Goal: Information Seeking & Learning: Learn about a topic

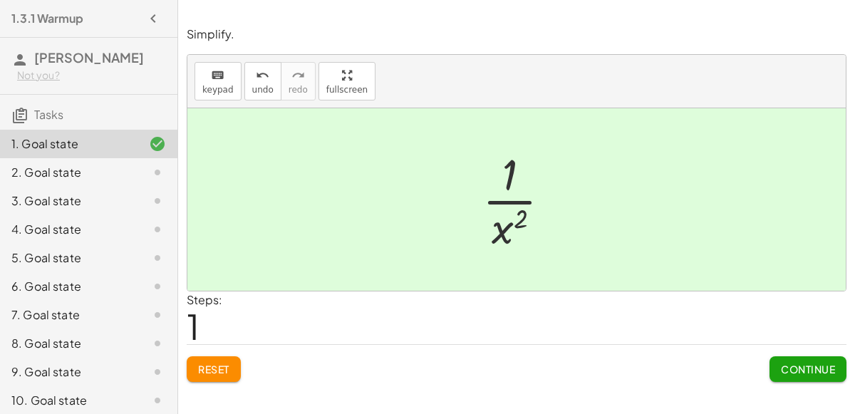
click at [808, 365] on span "Continue" at bounding box center [808, 369] width 54 height 13
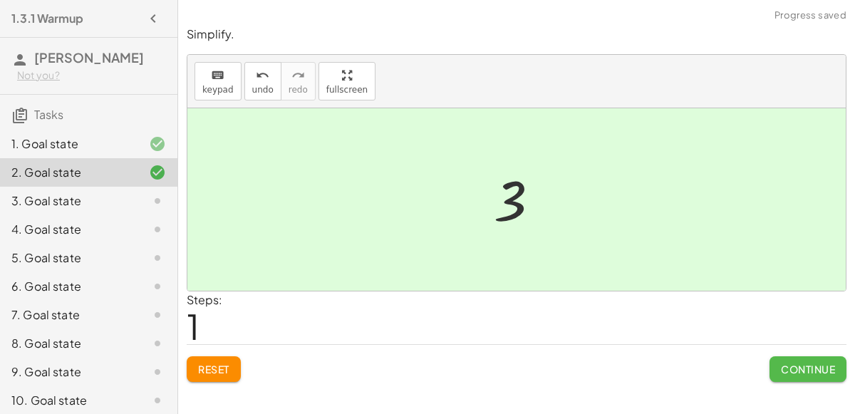
click at [815, 365] on span "Continue" at bounding box center [808, 369] width 54 height 13
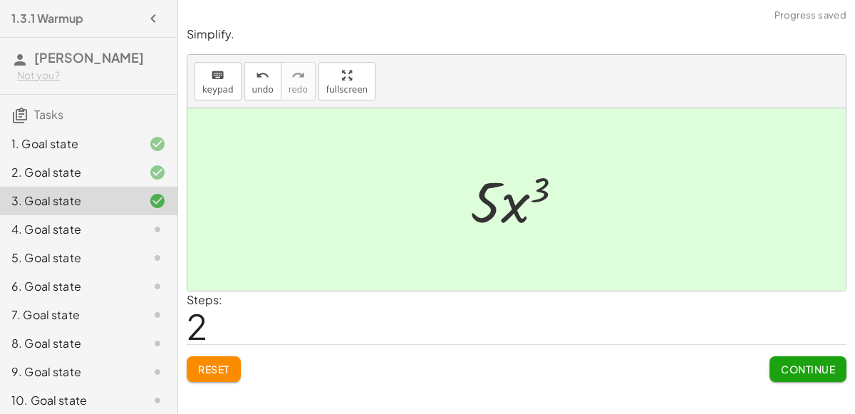
click at [818, 377] on button "Continue" at bounding box center [807, 369] width 77 height 26
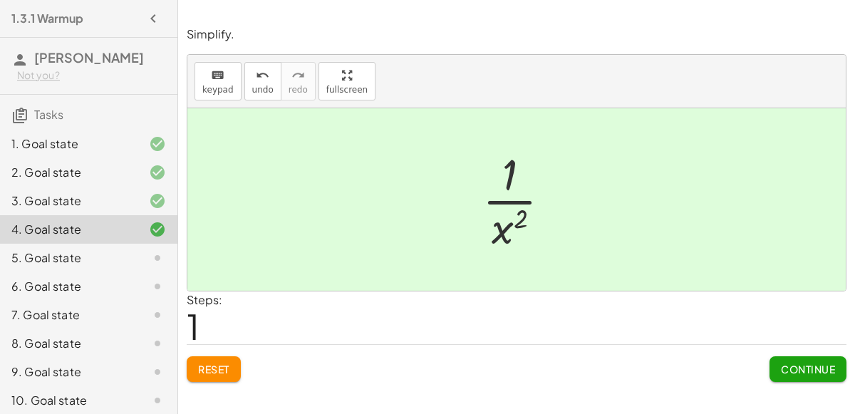
click at [828, 373] on span "Continue" at bounding box center [808, 369] width 54 height 13
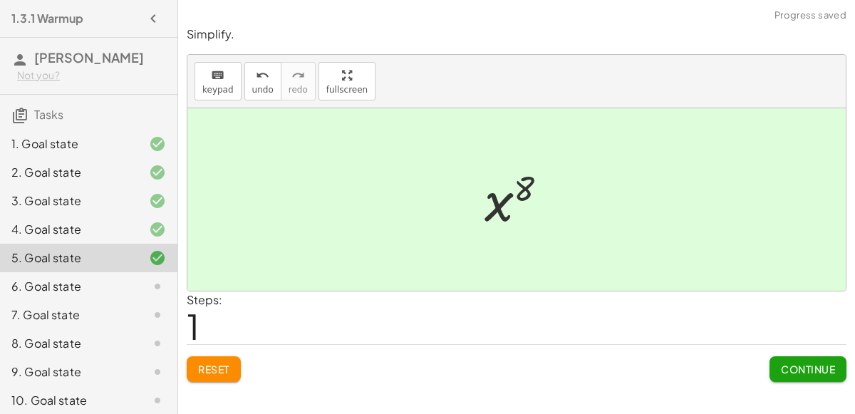
click at [808, 370] on span "Continue" at bounding box center [808, 369] width 54 height 13
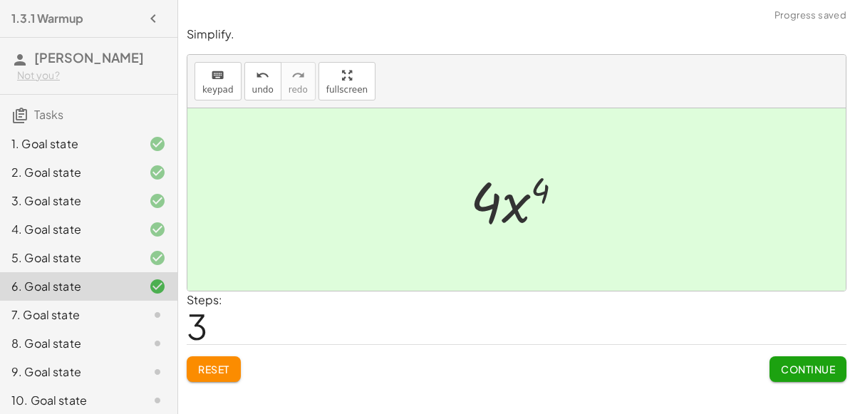
click at [821, 363] on span "Continue" at bounding box center [808, 369] width 54 height 13
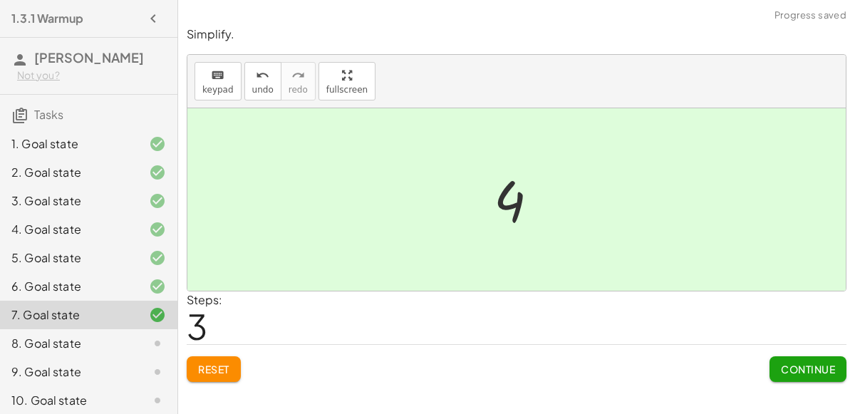
click at [788, 373] on span "Continue" at bounding box center [808, 369] width 54 height 13
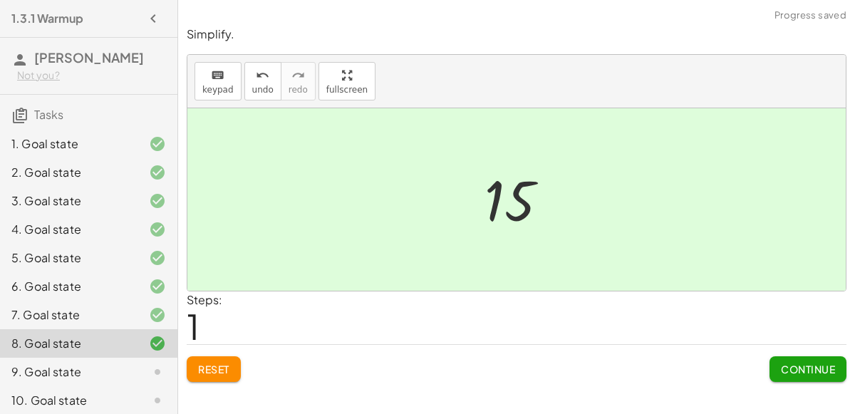
click at [801, 366] on span "Continue" at bounding box center [808, 369] width 54 height 13
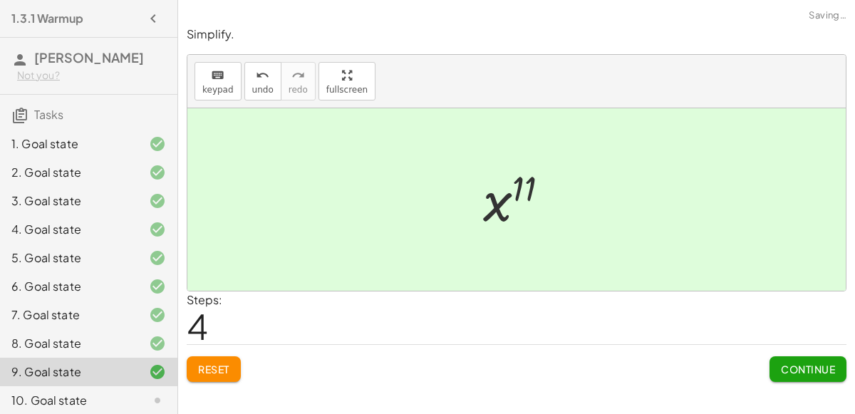
click at [803, 375] on button "Continue" at bounding box center [807, 369] width 77 height 26
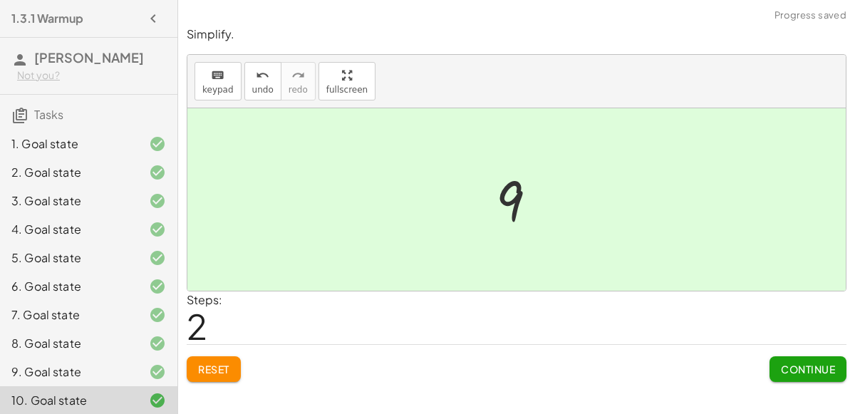
click at [807, 365] on span "Continue" at bounding box center [808, 369] width 54 height 13
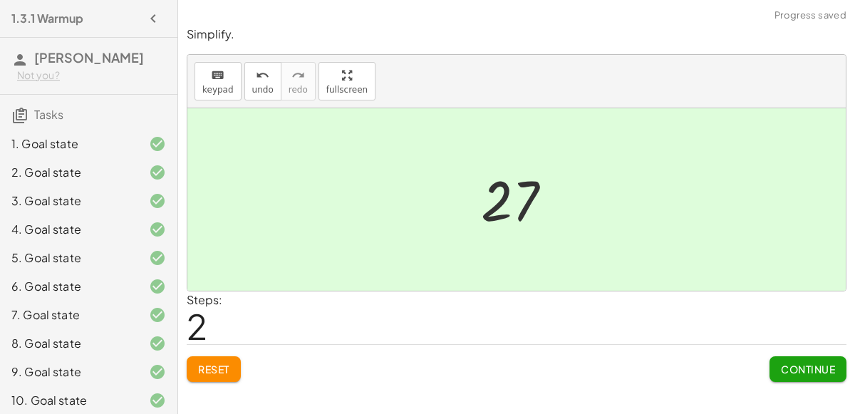
click at [803, 371] on span "Continue" at bounding box center [808, 369] width 54 height 13
click at [815, 380] on button "Continue" at bounding box center [807, 369] width 77 height 26
click at [794, 364] on span "Continue" at bounding box center [808, 369] width 54 height 13
click at [811, 374] on button "Continue" at bounding box center [807, 369] width 77 height 26
click at [803, 378] on button "Continue" at bounding box center [807, 369] width 77 height 26
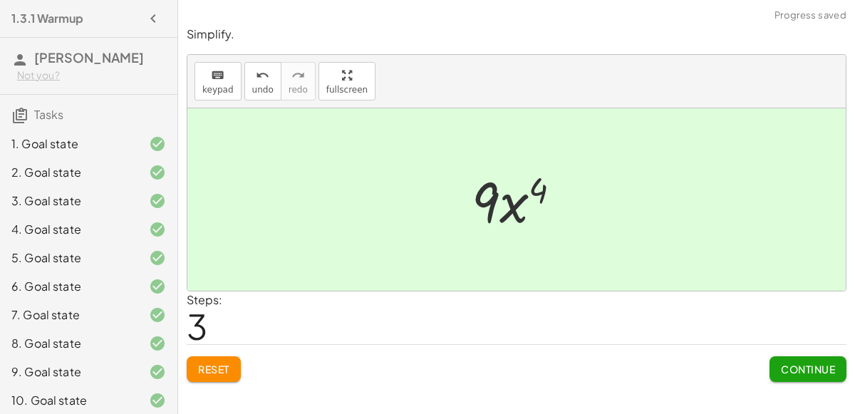
click at [802, 379] on button "Continue" at bounding box center [807, 369] width 77 height 26
click at [797, 373] on span "Continue" at bounding box center [808, 369] width 54 height 13
click at [801, 370] on span "Continue" at bounding box center [808, 369] width 54 height 13
click at [803, 376] on button "Continue" at bounding box center [807, 369] width 77 height 26
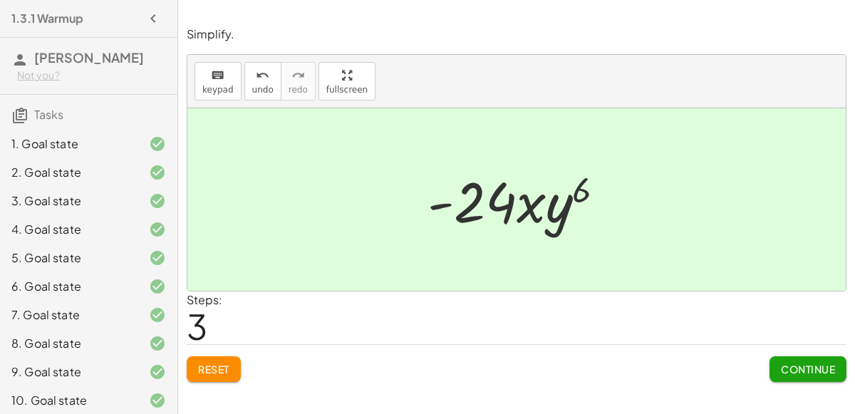
click at [778, 371] on button "Continue" at bounding box center [807, 369] width 77 height 26
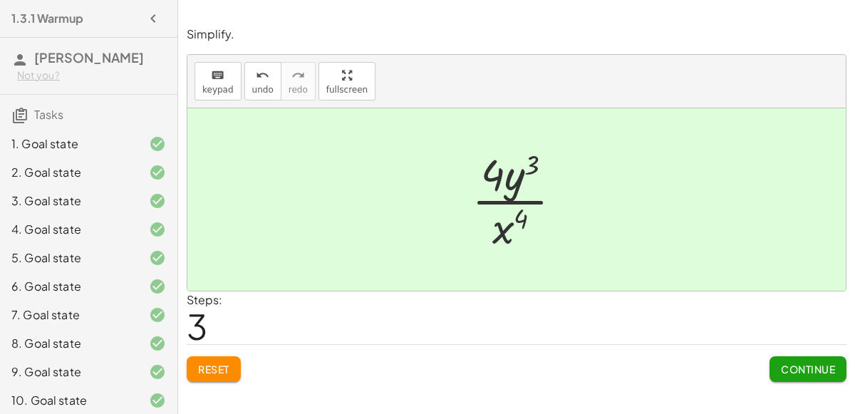
click at [781, 370] on span "Continue" at bounding box center [808, 369] width 54 height 13
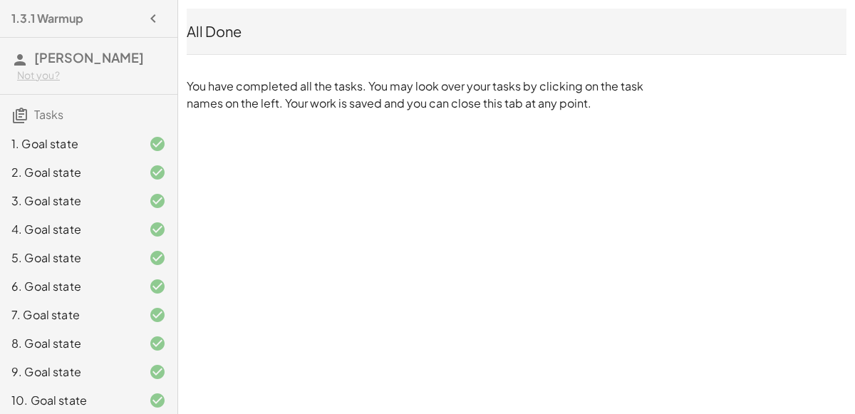
click at [83, 135] on div "1. Goal state" at bounding box center [68, 143] width 115 height 17
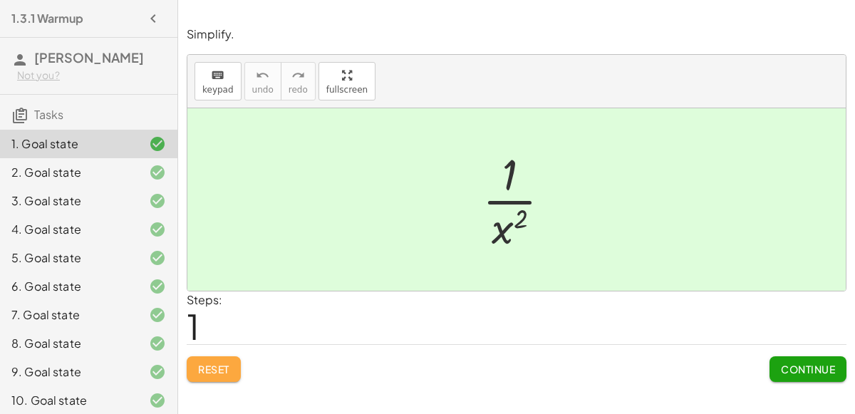
click at [238, 376] on button "Reset" at bounding box center [214, 369] width 54 height 26
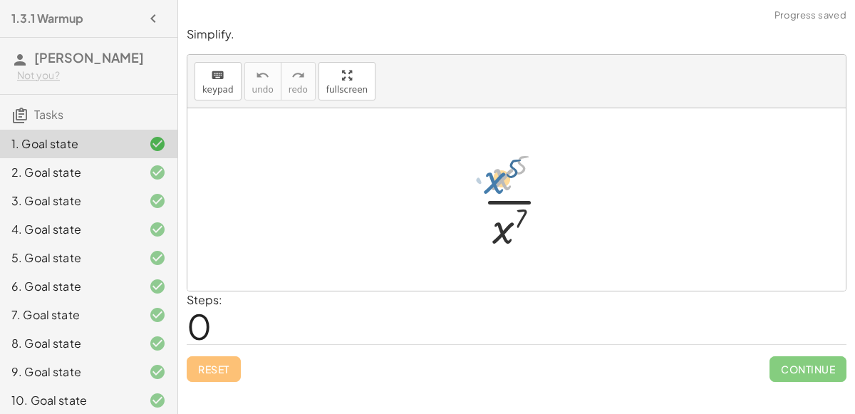
click at [498, 174] on div at bounding box center [521, 200] width 93 height 110
drag, startPoint x: 499, startPoint y: 176, endPoint x: 511, endPoint y: 224, distance: 49.2
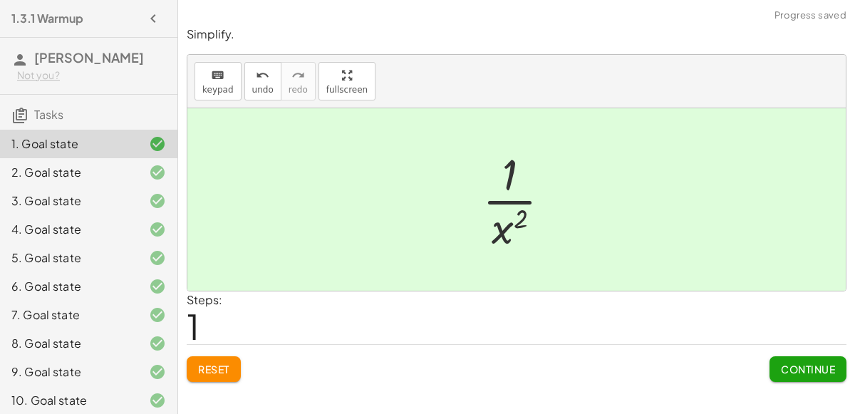
click at [799, 372] on span "Continue" at bounding box center [808, 369] width 54 height 13
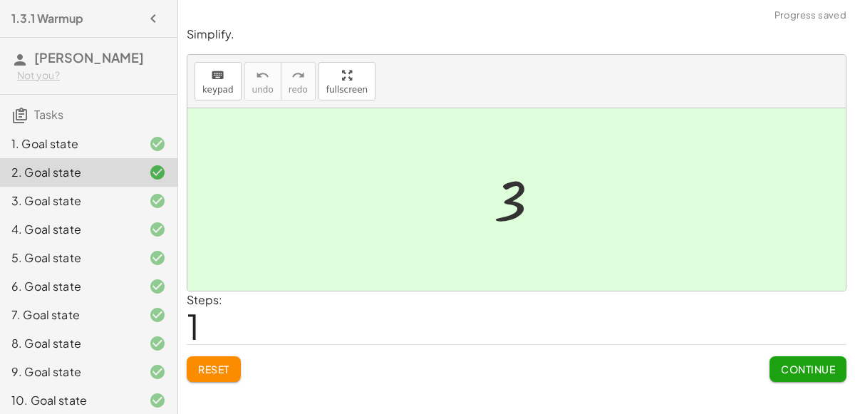
click at [214, 363] on span "Reset" at bounding box center [213, 369] width 31 height 13
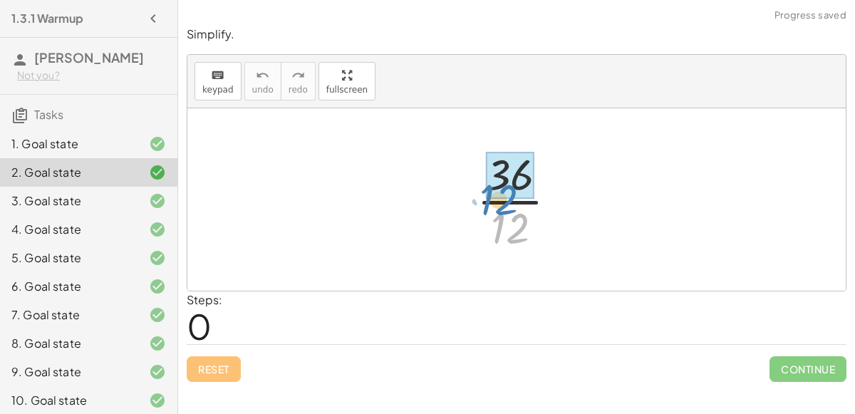
drag, startPoint x: 519, startPoint y: 226, endPoint x: 507, endPoint y: 198, distance: 31.0
click at [507, 198] on div at bounding box center [522, 200] width 106 height 110
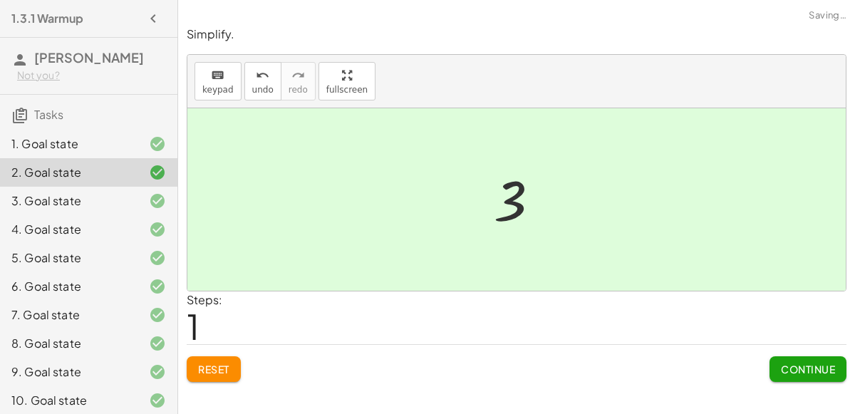
click at [783, 373] on span "Continue" at bounding box center [808, 369] width 54 height 13
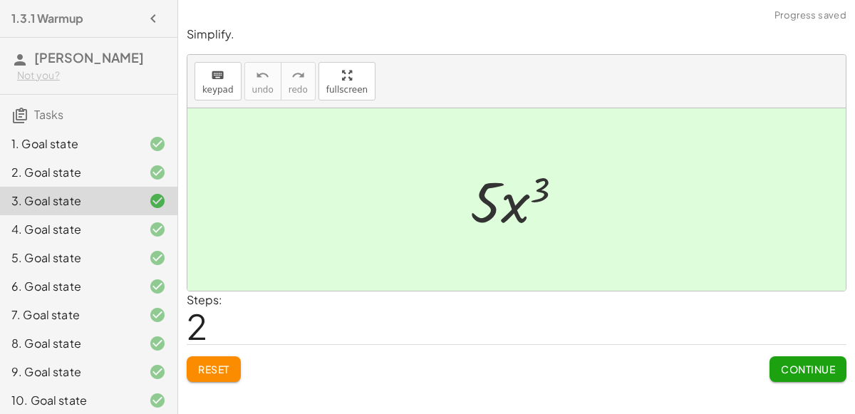
click at [208, 366] on span "Reset" at bounding box center [213, 369] width 31 height 13
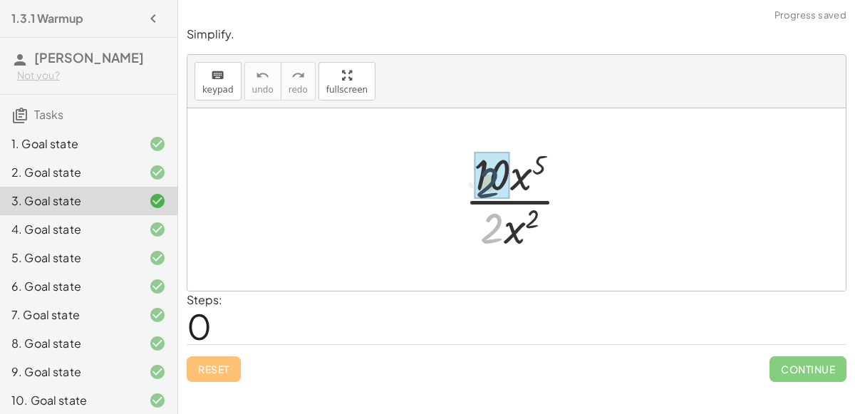
drag, startPoint x: 496, startPoint y: 233, endPoint x: 492, endPoint y: 188, distance: 45.0
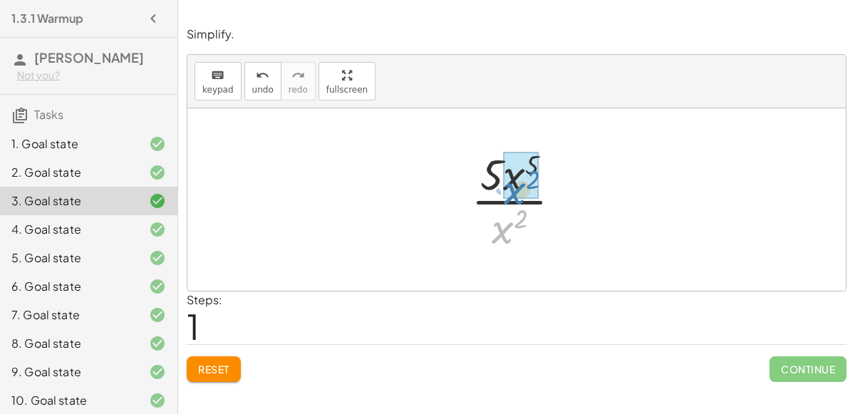
drag, startPoint x: 503, startPoint y: 234, endPoint x: 516, endPoint y: 194, distance: 42.6
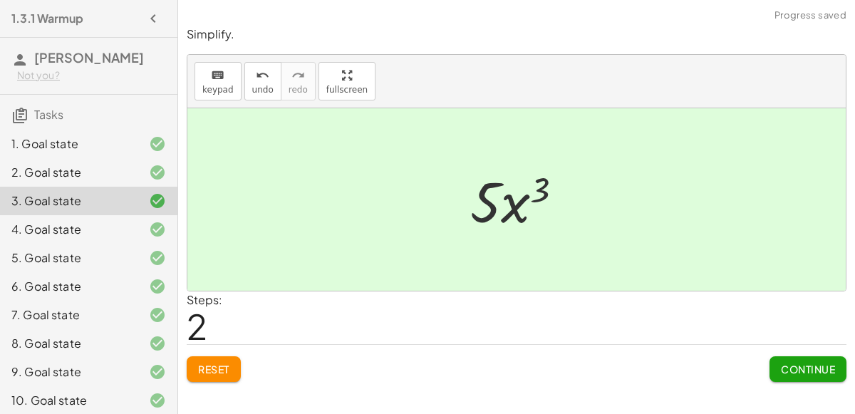
click at [796, 370] on span "Continue" at bounding box center [808, 369] width 54 height 13
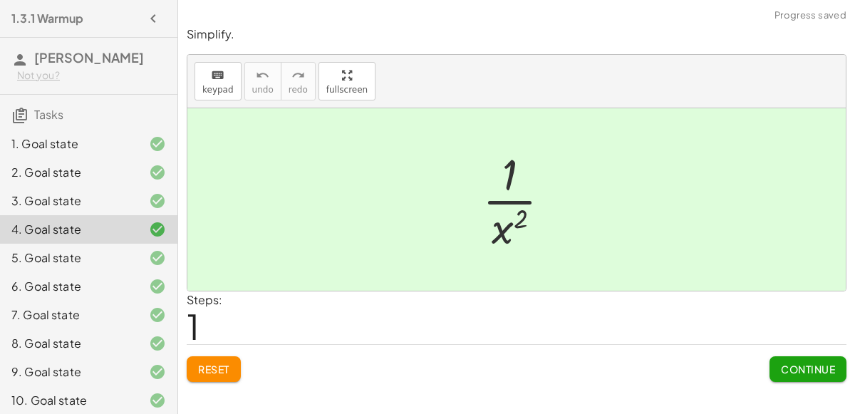
click at [222, 356] on button "Reset" at bounding box center [214, 369] width 54 height 26
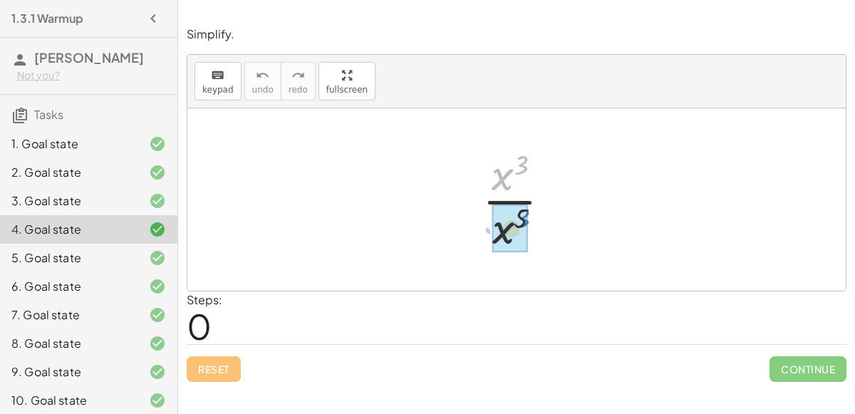
drag, startPoint x: 497, startPoint y: 181, endPoint x: 497, endPoint y: 234, distance: 52.7
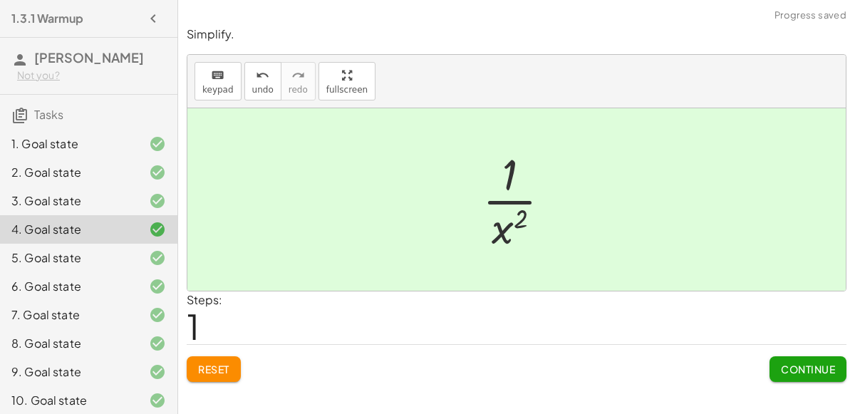
click at [783, 368] on span "Continue" at bounding box center [808, 369] width 54 height 13
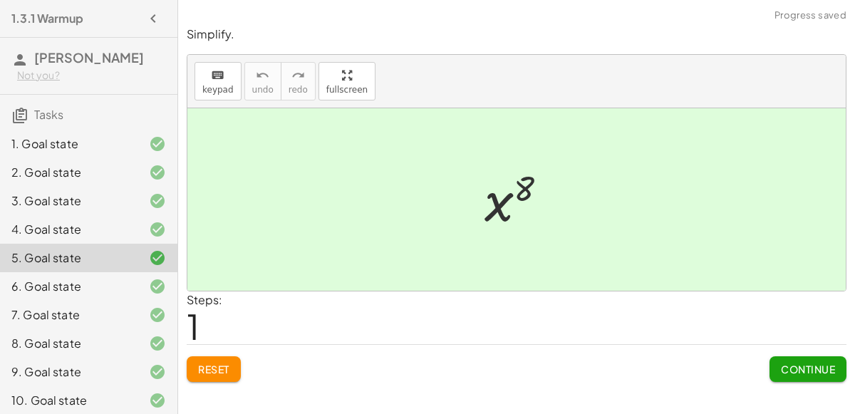
click at [202, 375] on button "Reset" at bounding box center [214, 369] width 54 height 26
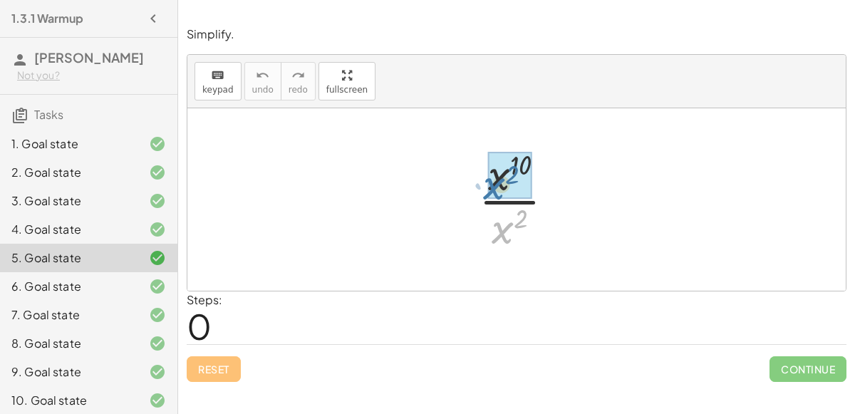
drag, startPoint x: 501, startPoint y: 232, endPoint x: 492, endPoint y: 187, distance: 45.7
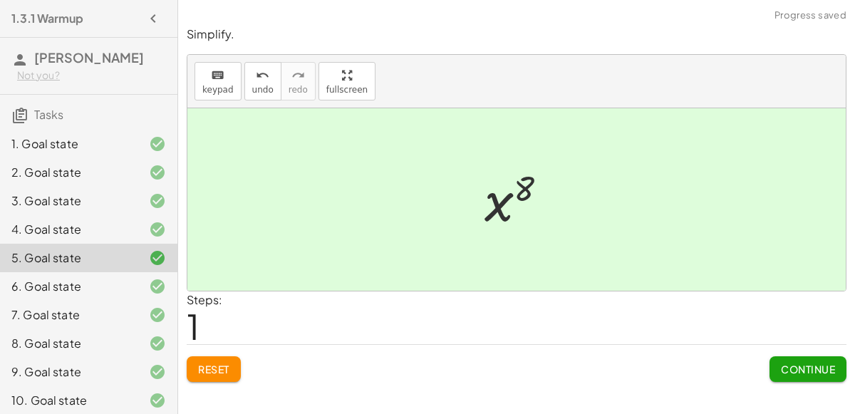
click at [805, 367] on span "Continue" at bounding box center [808, 369] width 54 height 13
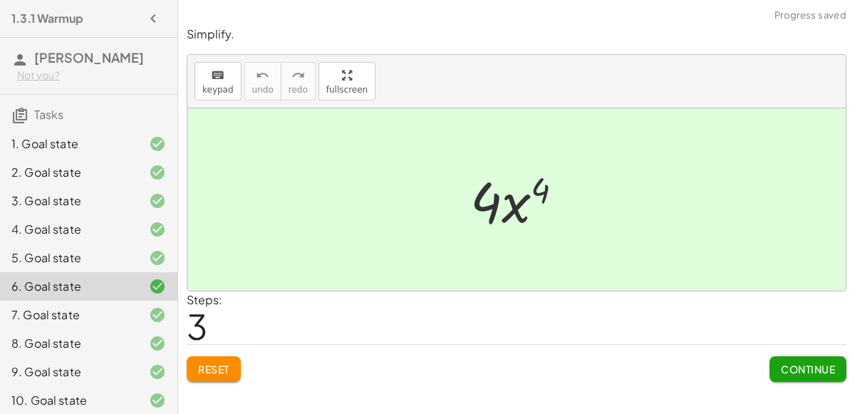
click at [206, 373] on span "Reset" at bounding box center [213, 369] width 31 height 13
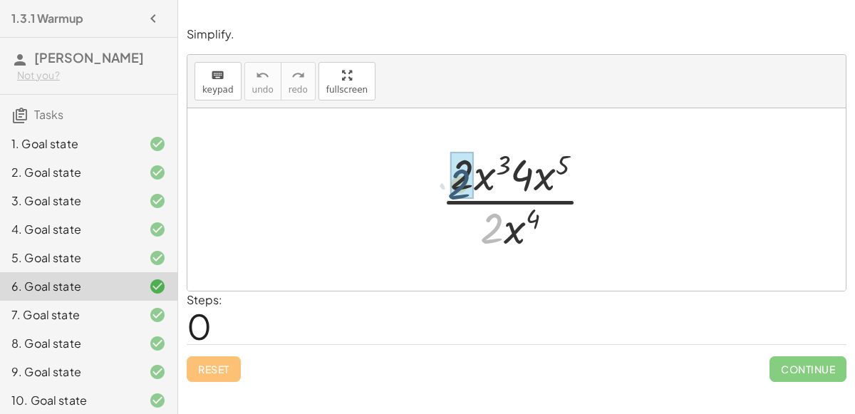
drag, startPoint x: 495, startPoint y: 234, endPoint x: 464, endPoint y: 189, distance: 54.7
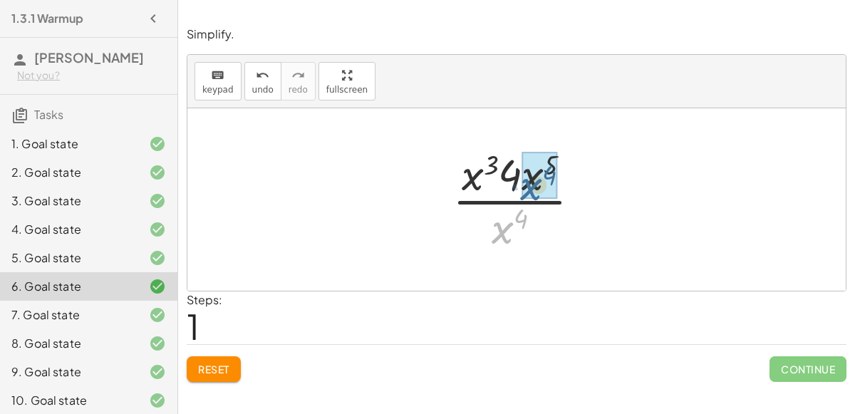
drag, startPoint x: 502, startPoint y: 231, endPoint x: 530, endPoint y: 189, distance: 50.4
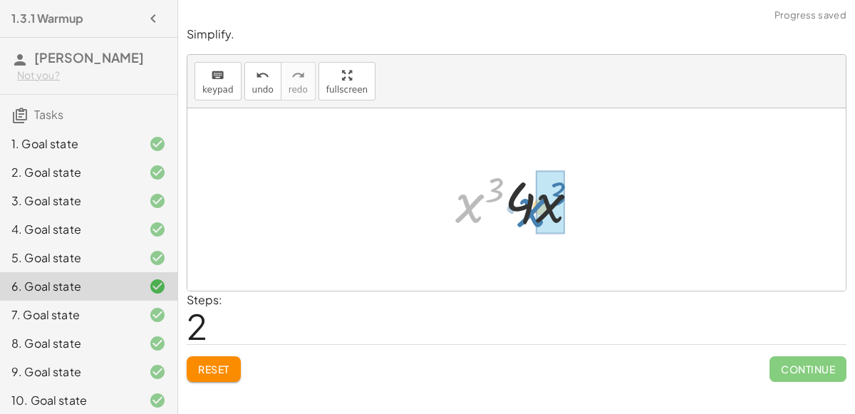
drag, startPoint x: 465, startPoint y: 206, endPoint x: 528, endPoint y: 210, distance: 63.5
click at [528, 210] on div at bounding box center [522, 199] width 149 height 73
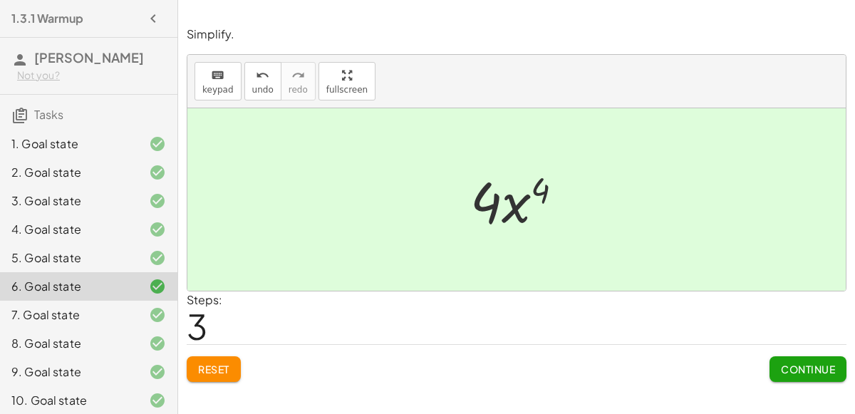
click at [801, 371] on span "Continue" at bounding box center [808, 369] width 54 height 13
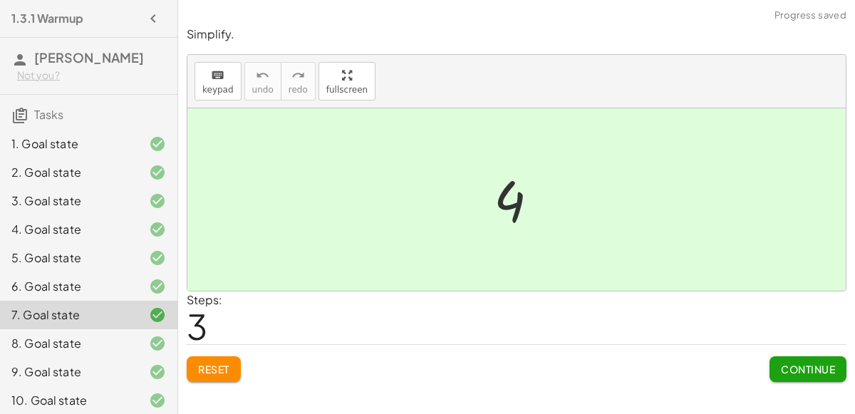
click at [203, 358] on button "Reset" at bounding box center [214, 369] width 54 height 26
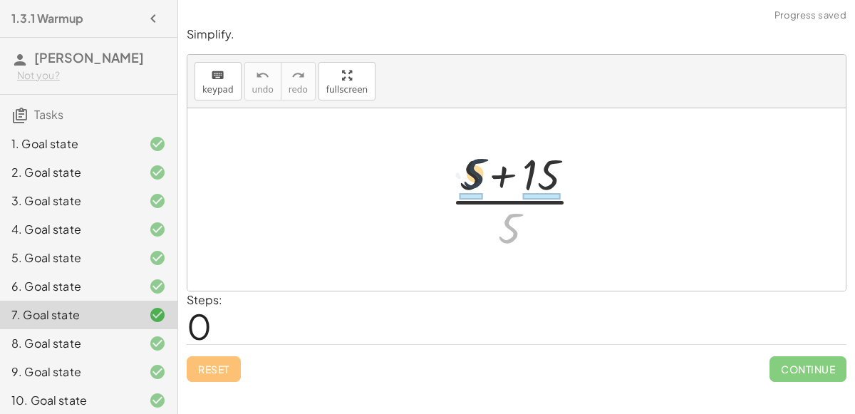
drag, startPoint x: 509, startPoint y: 215, endPoint x: 471, endPoint y: 155, distance: 71.7
click at [471, 155] on div at bounding box center [522, 200] width 158 height 110
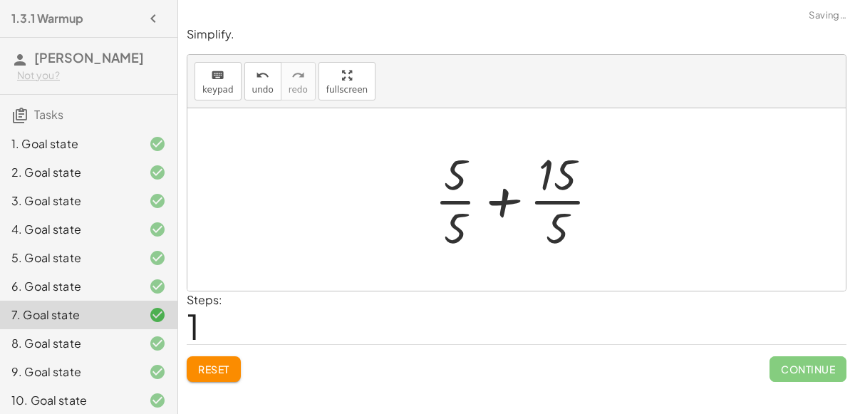
click at [500, 198] on div at bounding box center [522, 200] width 190 height 110
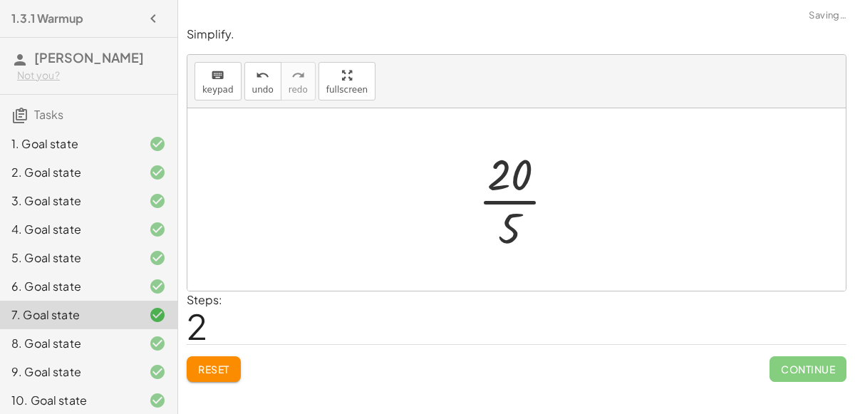
click at [511, 229] on div at bounding box center [522, 200] width 103 height 110
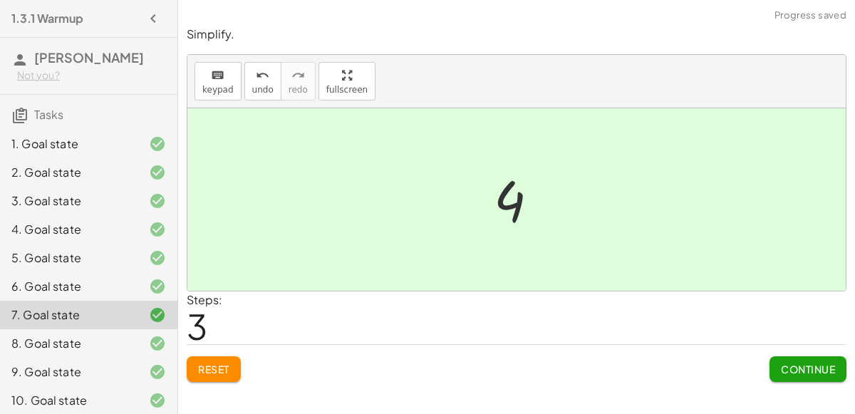
click at [771, 352] on div "Continue" at bounding box center [807, 363] width 77 height 37
click at [782, 365] on span "Continue" at bounding box center [808, 369] width 54 height 13
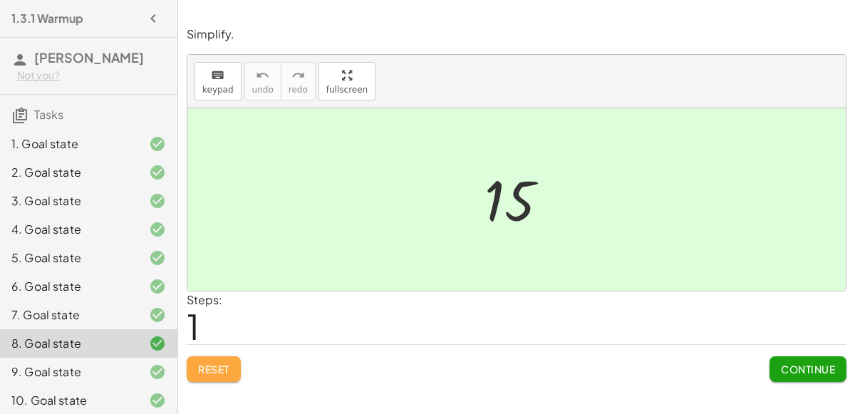
click at [233, 378] on button "Reset" at bounding box center [214, 369] width 54 height 26
click at [216, 377] on button "Reset" at bounding box center [214, 369] width 54 height 26
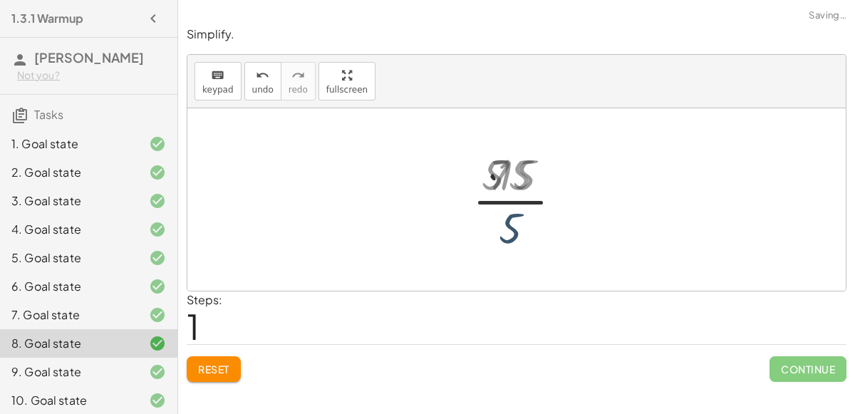
drag, startPoint x: 499, startPoint y: 245, endPoint x: 530, endPoint y: 170, distance: 80.8
click at [530, 170] on div at bounding box center [522, 200] width 100 height 110
click at [128, 313] on div at bounding box center [146, 314] width 40 height 17
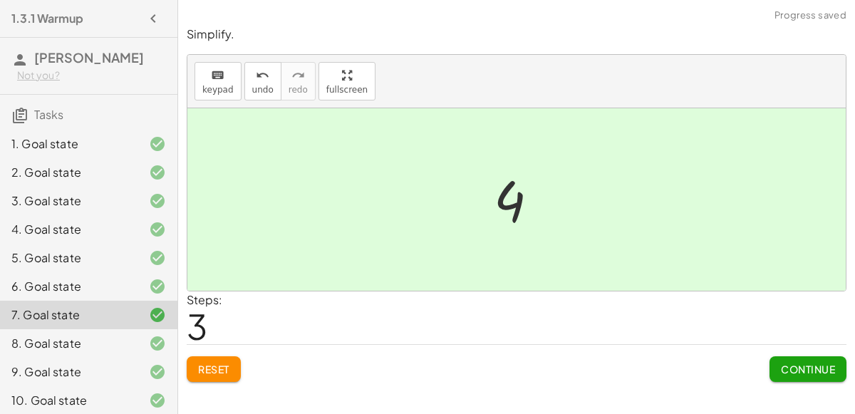
click at [54, 291] on div "6. Goal state" at bounding box center [68, 286] width 115 height 17
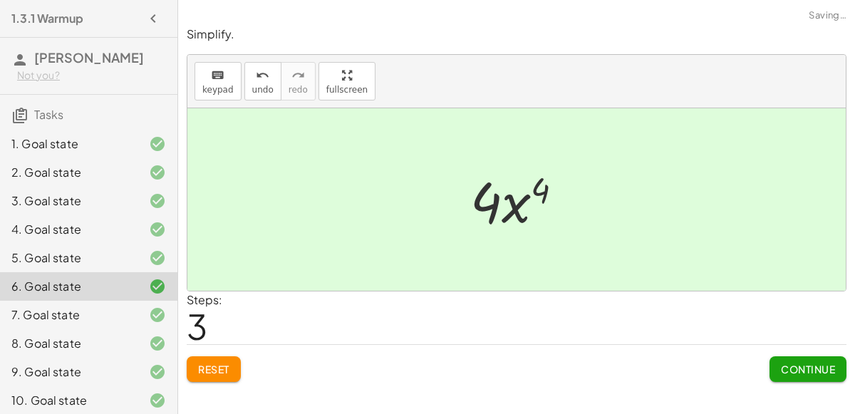
click at [73, 323] on div "7. Goal state" at bounding box center [88, 315] width 177 height 28
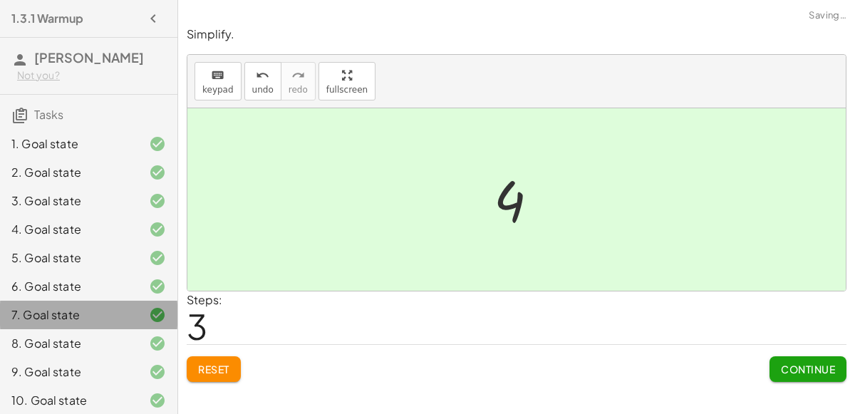
click at [68, 335] on div "8. Goal state" at bounding box center [68, 343] width 115 height 17
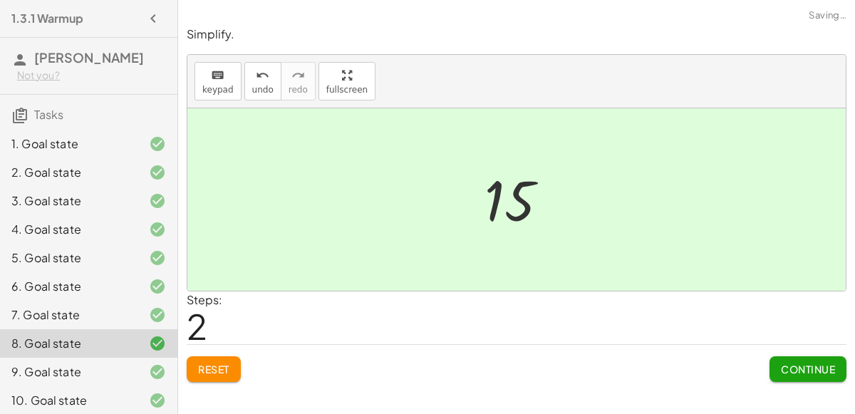
click at [86, 375] on div "9. Goal state" at bounding box center [68, 371] width 115 height 17
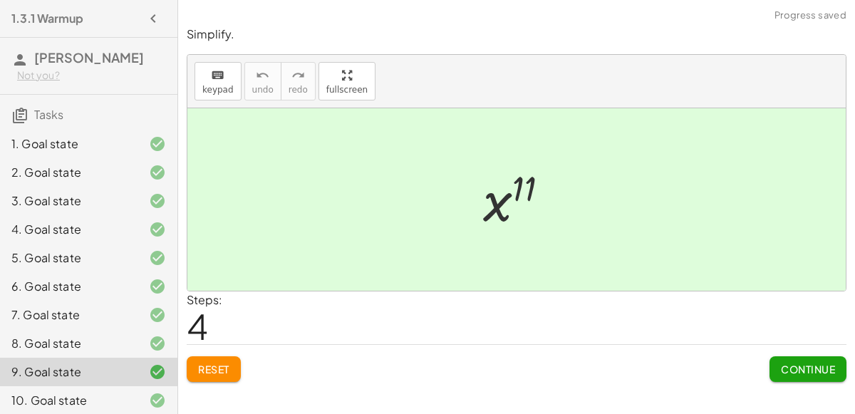
click at [58, 333] on div "8. Goal state" at bounding box center [88, 343] width 177 height 28
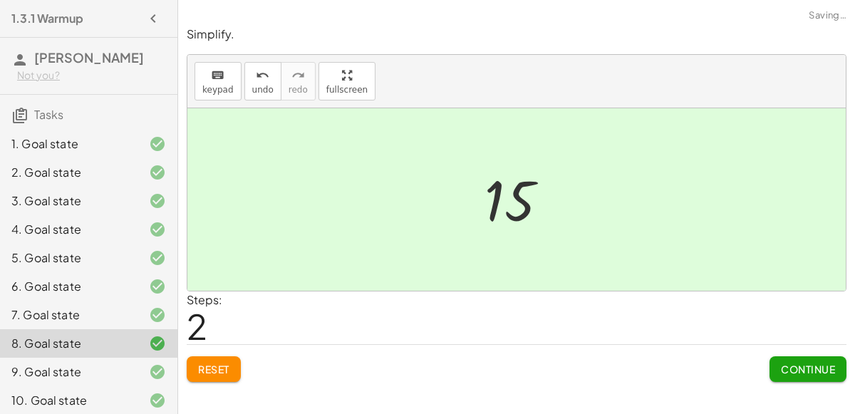
click at [199, 377] on button "Reset" at bounding box center [214, 369] width 54 height 26
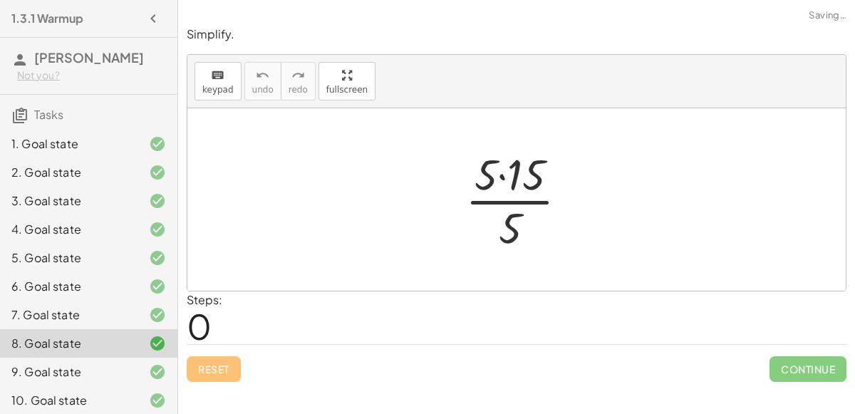
click at [508, 200] on div at bounding box center [522, 200] width 128 height 110
click at [511, 217] on div at bounding box center [522, 200] width 128 height 110
click at [506, 177] on div at bounding box center [522, 200] width 128 height 110
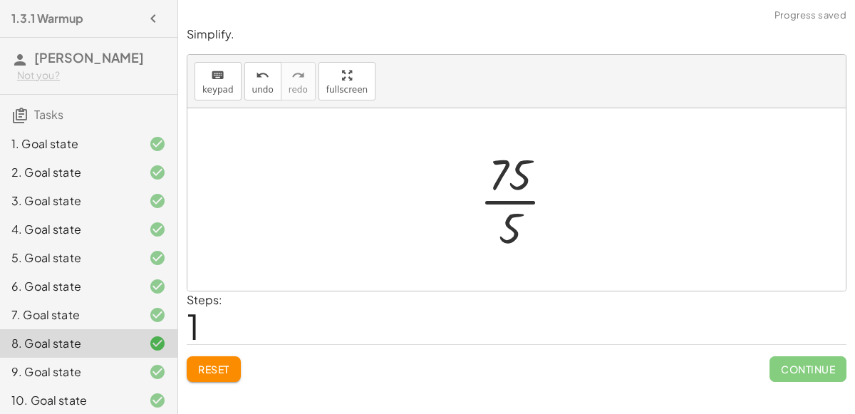
click at [508, 210] on div at bounding box center [522, 200] width 100 height 110
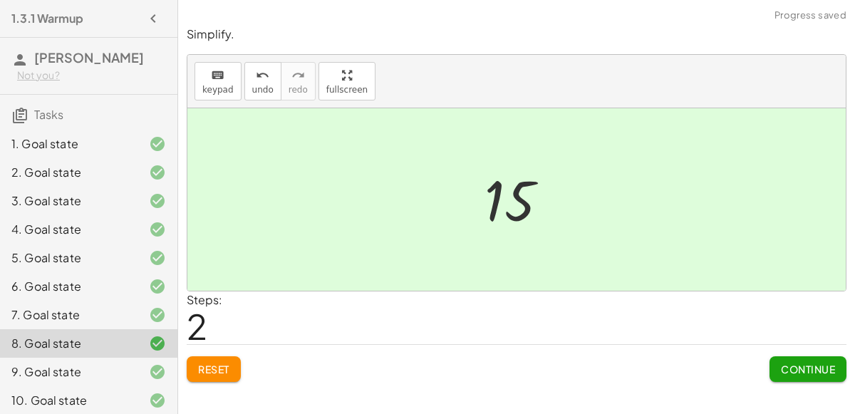
click at [207, 373] on span "Reset" at bounding box center [213, 369] width 31 height 13
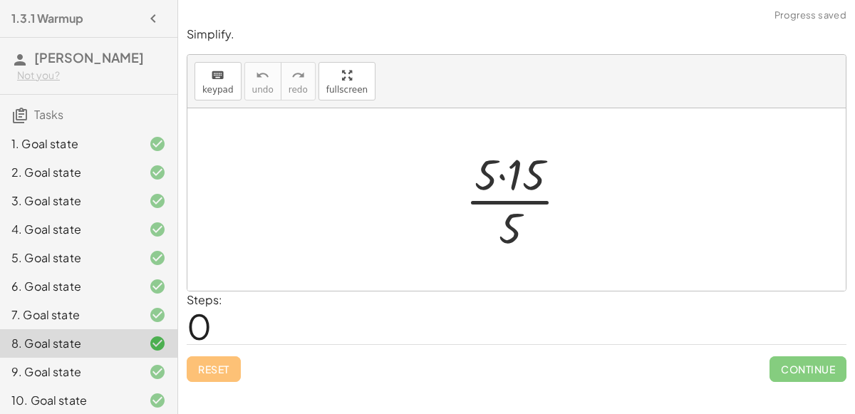
click at [58, 298] on div "6. Goal state" at bounding box center [88, 286] width 177 height 28
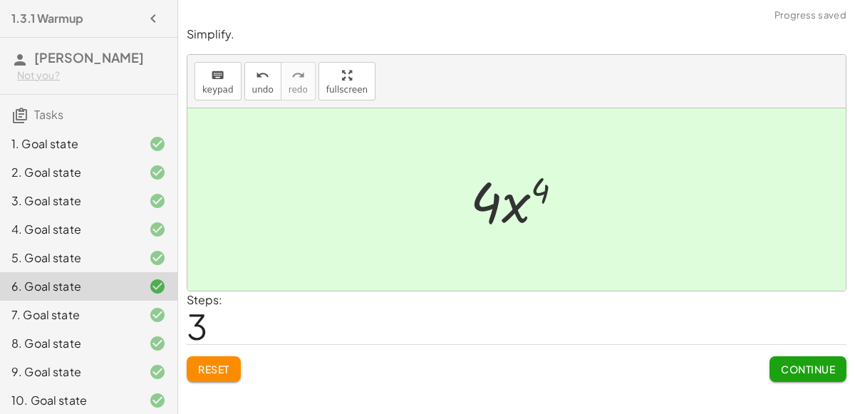
click at [47, 319] on div "7. Goal state" at bounding box center [68, 314] width 115 height 17
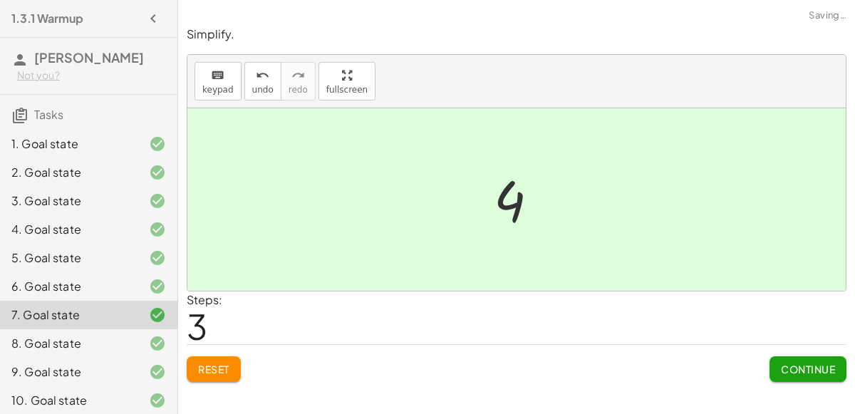
click at [31, 337] on div "8. Goal state" at bounding box center [68, 343] width 115 height 17
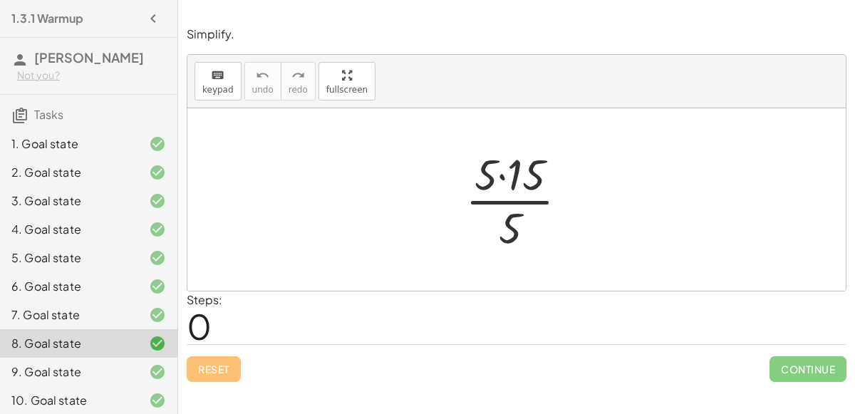
click at [56, 292] on div "6. Goal state" at bounding box center [68, 286] width 115 height 17
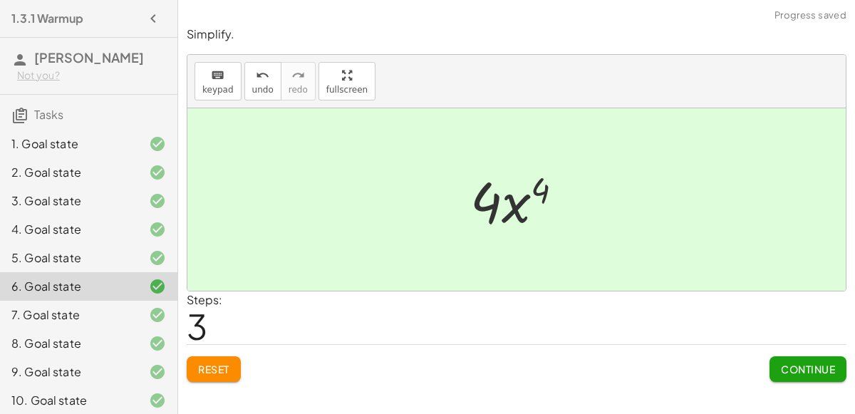
click at [43, 260] on div "5. Goal state" at bounding box center [68, 257] width 115 height 17
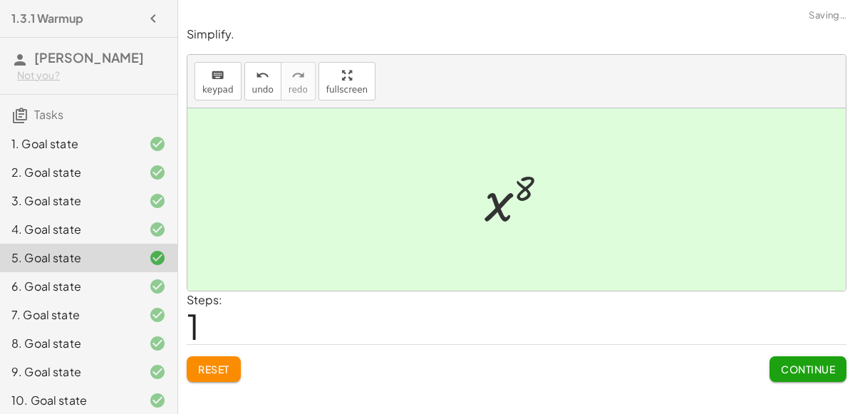
click at [41, 313] on div "7. Goal state" at bounding box center [68, 314] width 115 height 17
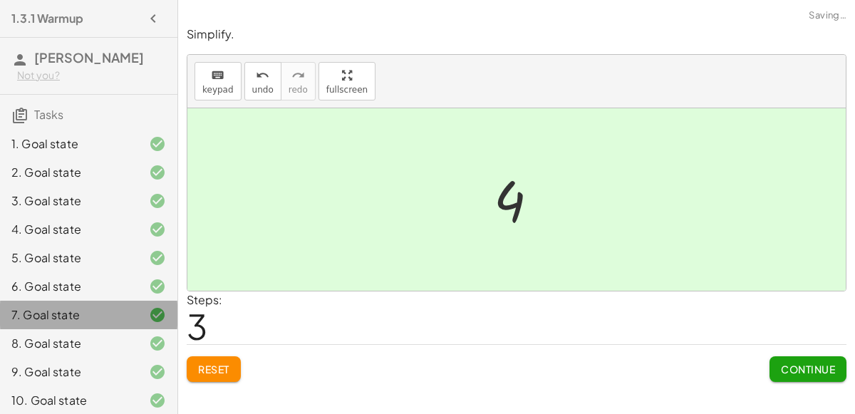
click at [41, 368] on div "9. Goal state" at bounding box center [68, 371] width 115 height 17
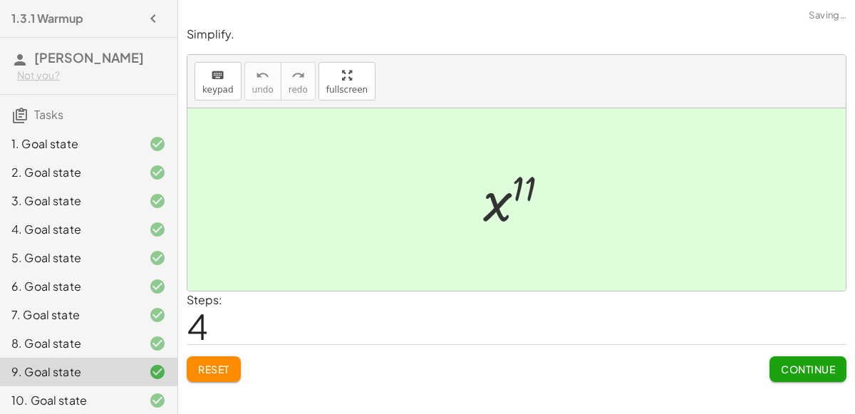
scroll to position [61, 0]
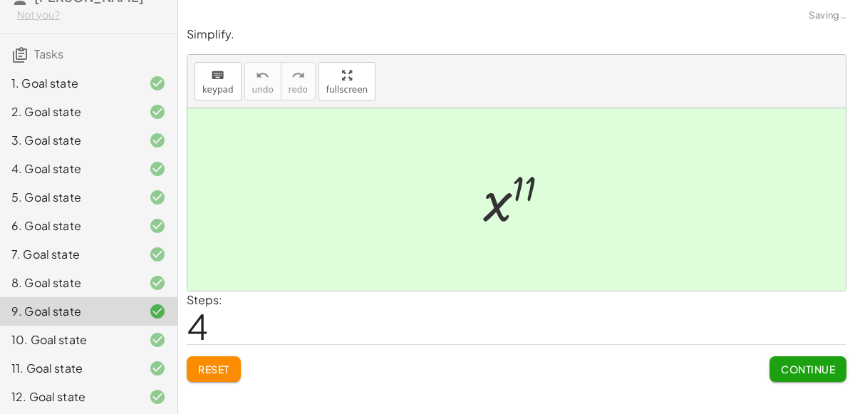
click at [46, 338] on div "10. Goal state" at bounding box center [68, 339] width 115 height 17
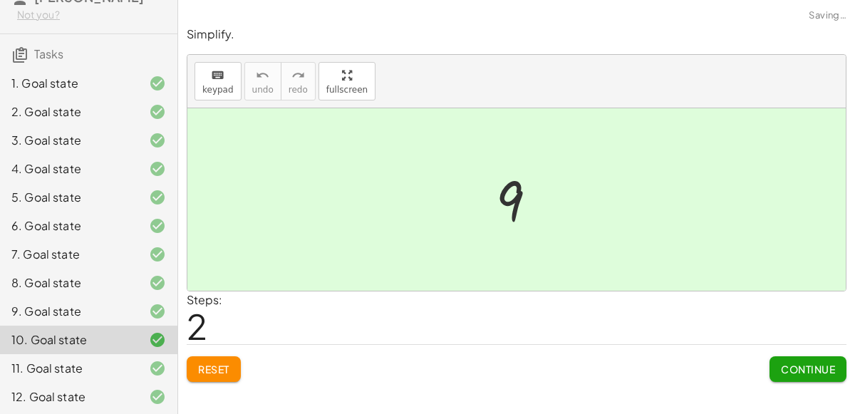
click at [55, 380] on div "11. Goal state" at bounding box center [88, 368] width 177 height 28
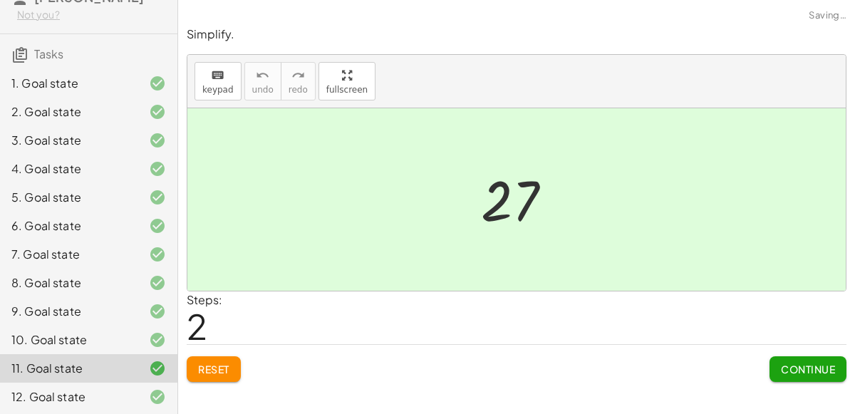
click at [43, 333] on div "10. Goal state" at bounding box center [68, 339] width 115 height 17
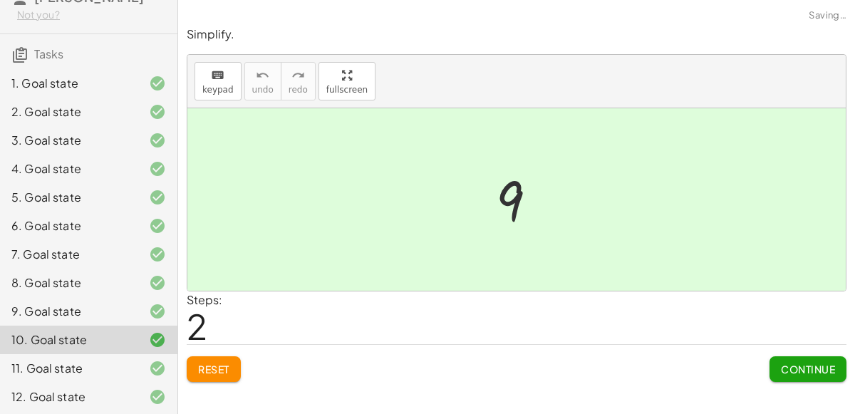
click at [234, 363] on button "Reset" at bounding box center [214, 369] width 54 height 26
click at [45, 144] on div "3. Goal state" at bounding box center [68, 140] width 115 height 17
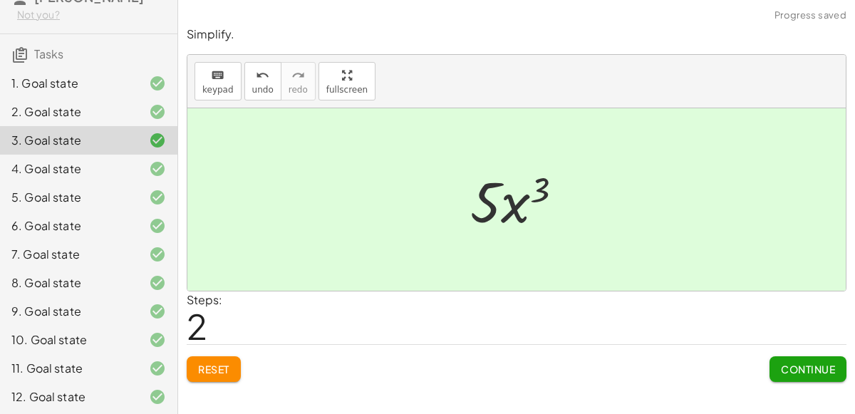
click at [207, 373] on span "Reset" at bounding box center [213, 369] width 31 height 13
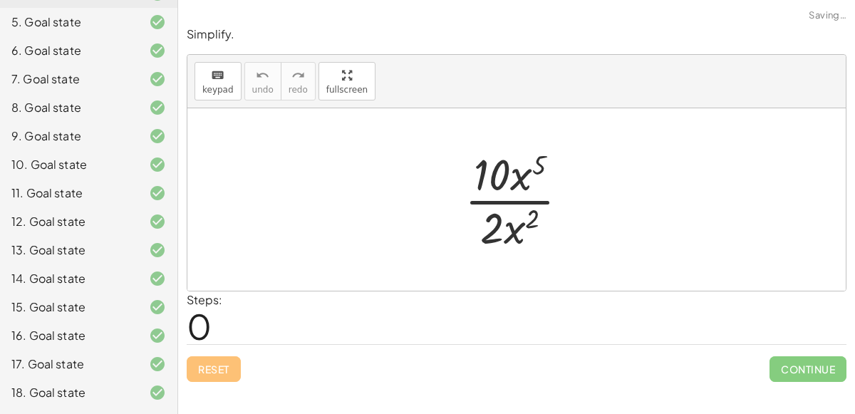
scroll to position [318, 0]
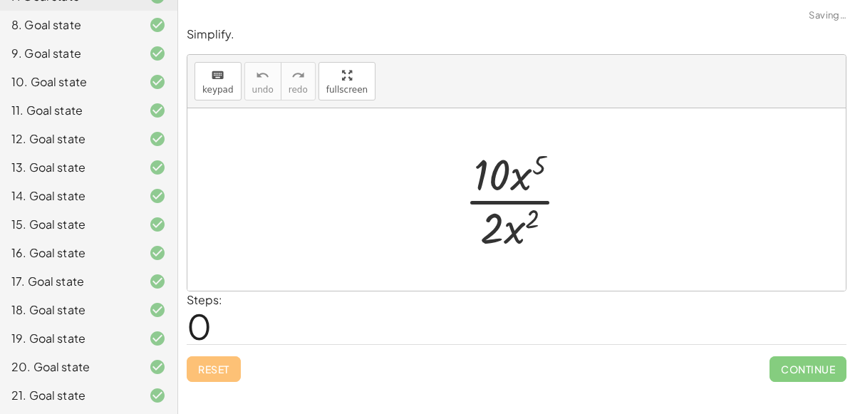
click at [49, 330] on div "19. Goal state" at bounding box center [68, 338] width 115 height 17
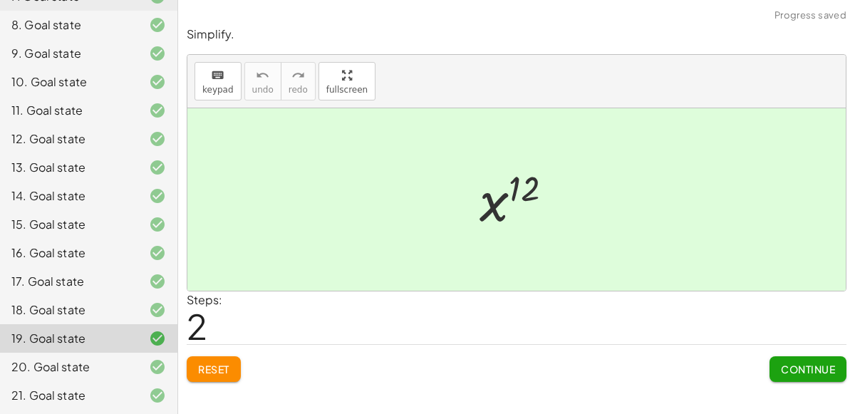
click at [175, 361] on div "20. Goal state" at bounding box center [88, 367] width 177 height 28
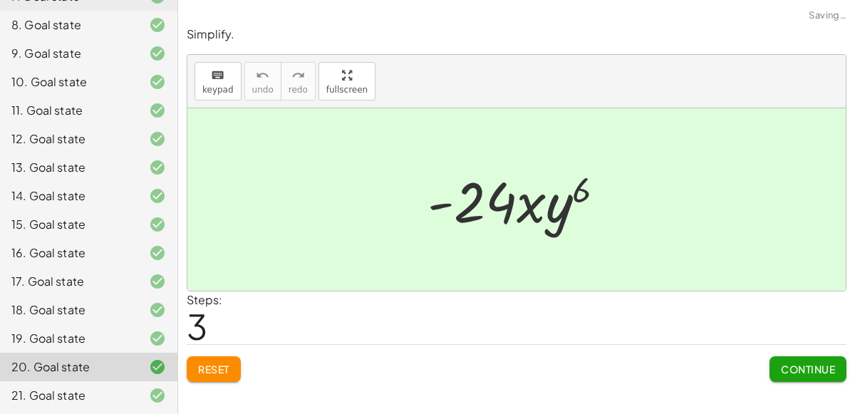
click at [214, 368] on span "Reset" at bounding box center [213, 369] width 31 height 13
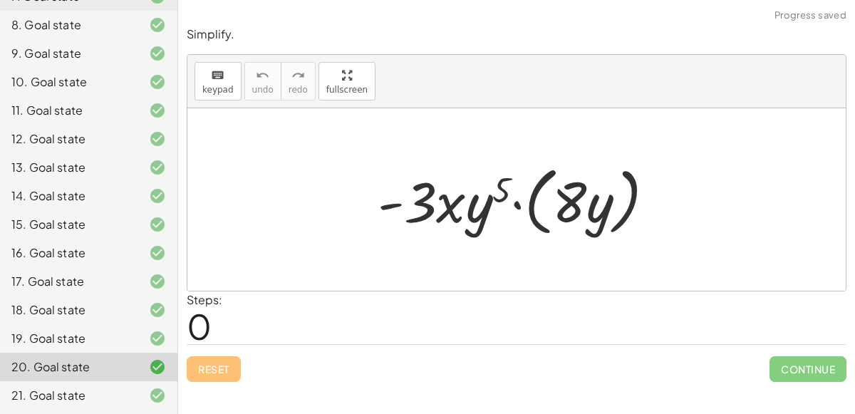
click at [209, 360] on div "Reset Continue" at bounding box center [517, 363] width 660 height 38
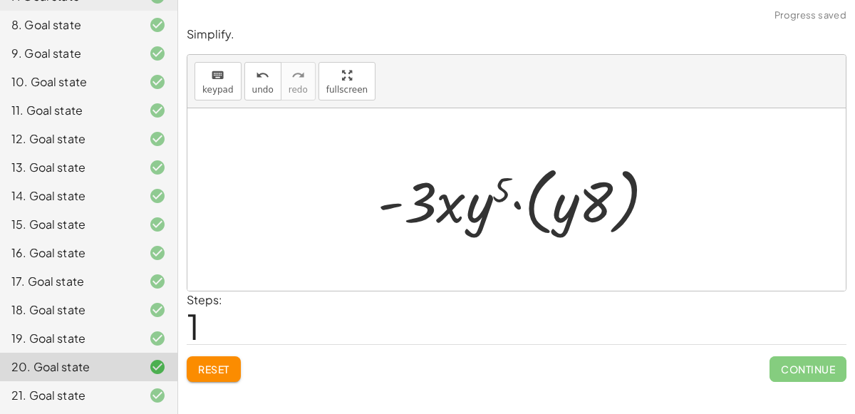
click at [229, 368] on span "Reset" at bounding box center [213, 369] width 31 height 13
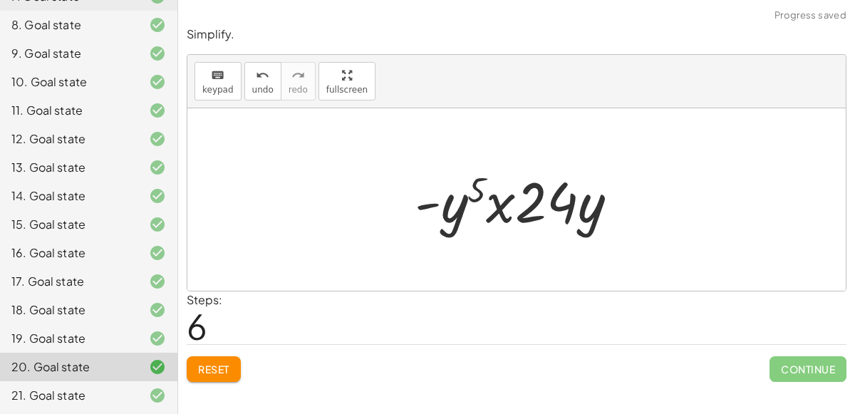
click at [444, 313] on div "Steps: 6" at bounding box center [517, 317] width 660 height 53
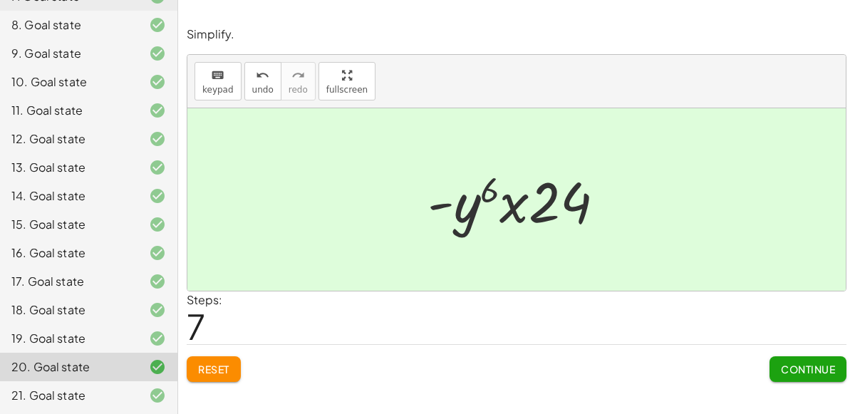
click at [36, 345] on div "19. Goal state" at bounding box center [68, 338] width 115 height 17
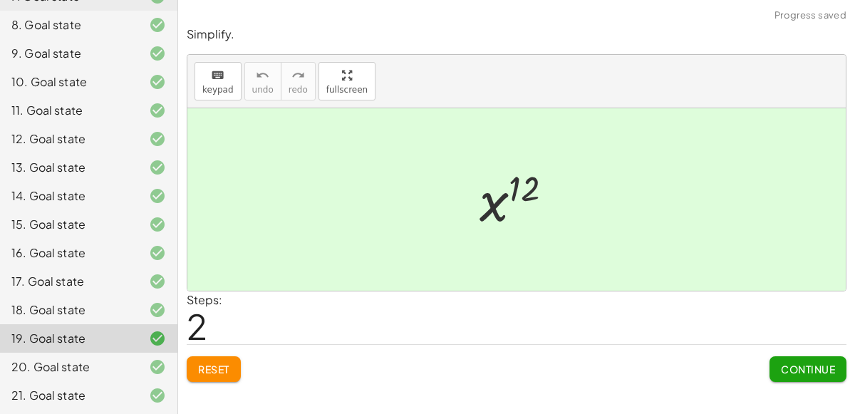
click at [210, 365] on span "Reset" at bounding box center [213, 369] width 31 height 13
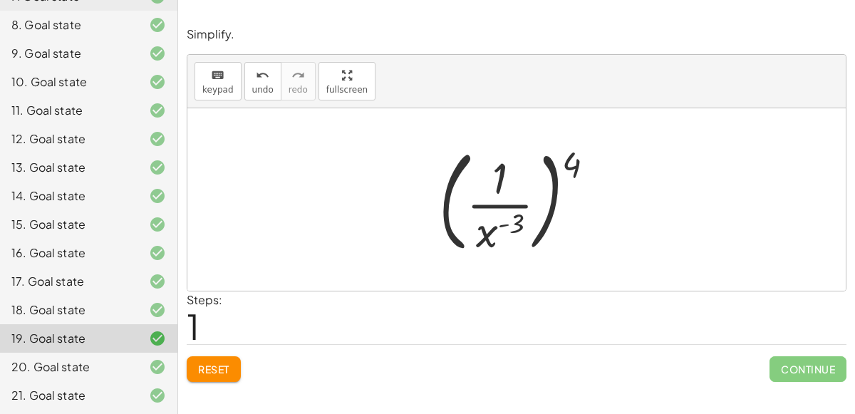
click at [209, 378] on button "Reset" at bounding box center [214, 369] width 54 height 26
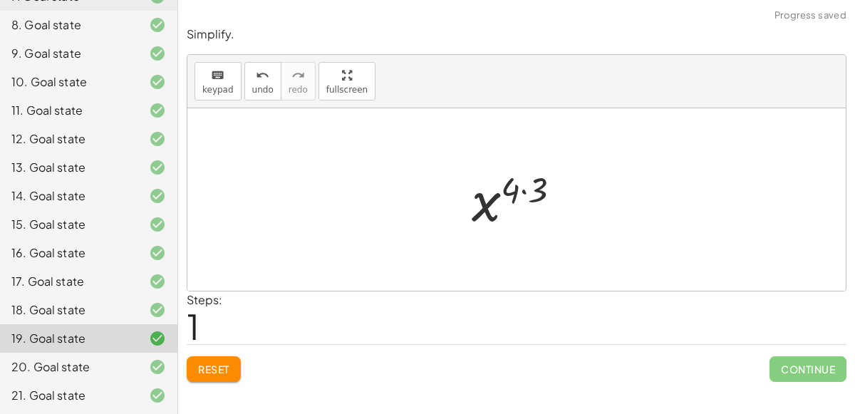
click at [199, 368] on span "Reset" at bounding box center [213, 369] width 31 height 13
